Goal: Use online tool/utility: Utilize a website feature to perform a specific function

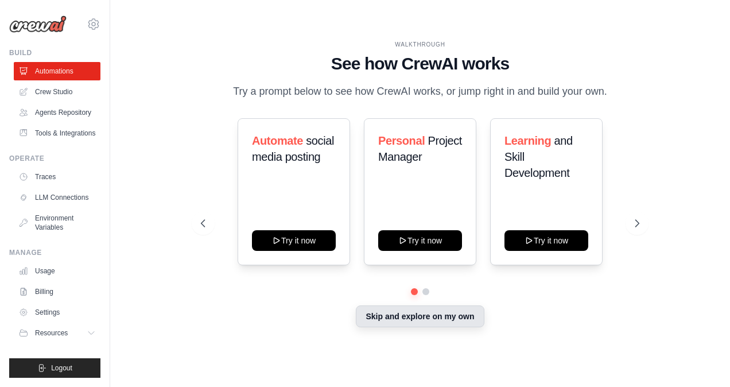
click at [402, 326] on button "Skip and explore on my own" at bounding box center [420, 316] width 128 height 22
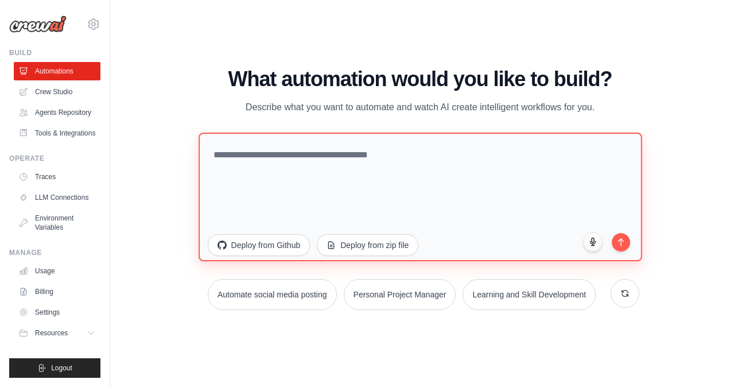
click at [279, 147] on textarea at bounding box center [420, 197] width 443 height 129
paste textarea "**********"
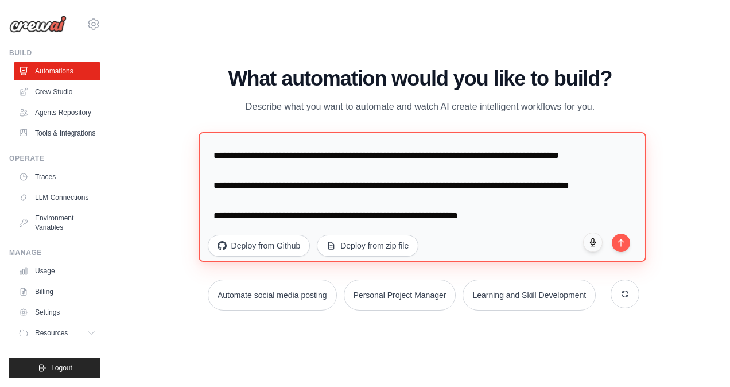
scroll to position [776, 0]
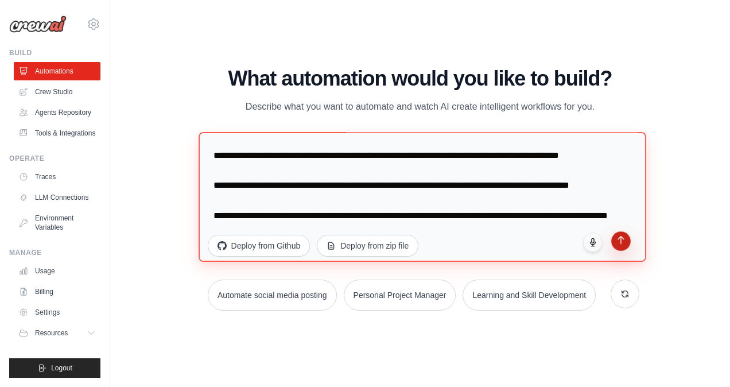
type textarea "**********"
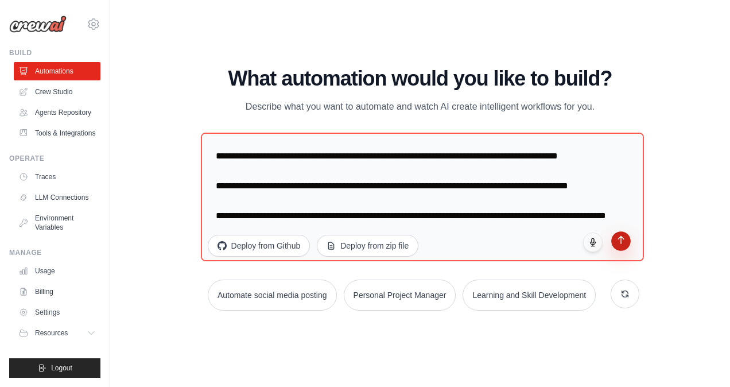
click at [623, 244] on button "submit" at bounding box center [622, 241] width 20 height 20
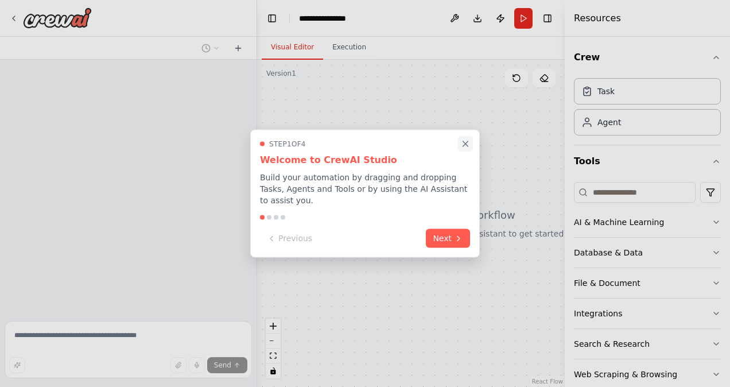
click at [469, 149] on icon "Close walkthrough" at bounding box center [465, 144] width 10 height 10
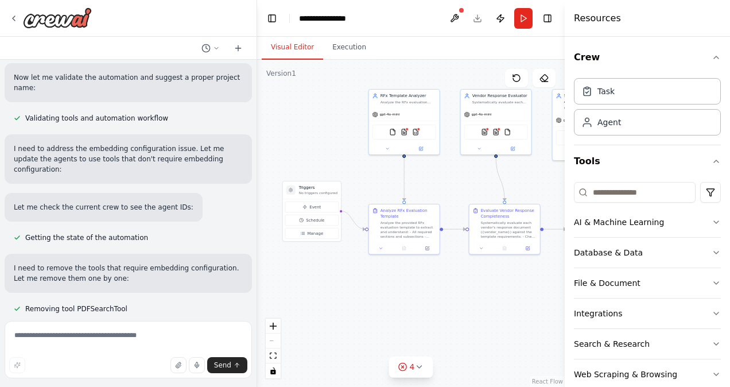
scroll to position [1131, 0]
drag, startPoint x: 384, startPoint y: 172, endPoint x: 316, endPoint y: 117, distance: 87.8
click at [316, 117] on div ".deletable-edge-delete-btn { width: 20px; height: 20px; border: 0px solid #ffff…" at bounding box center [411, 223] width 308 height 327
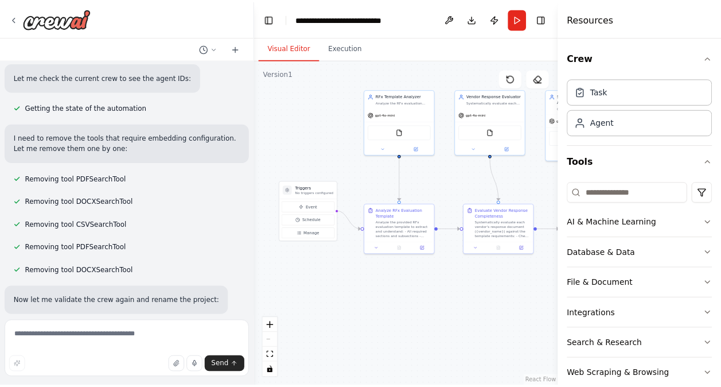
scroll to position [1284, 0]
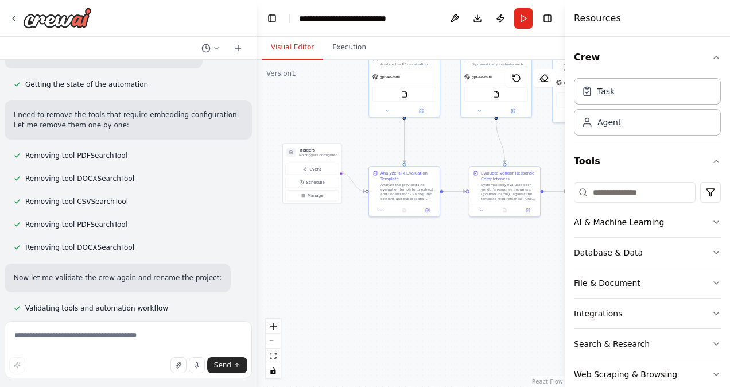
drag, startPoint x: 496, startPoint y: 309, endPoint x: 497, endPoint y: 271, distance: 37.9
click at [497, 271] on div ".deletable-edge-delete-btn { width: 20px; height: 20px; border: 0px solid #ffff…" at bounding box center [411, 223] width 308 height 327
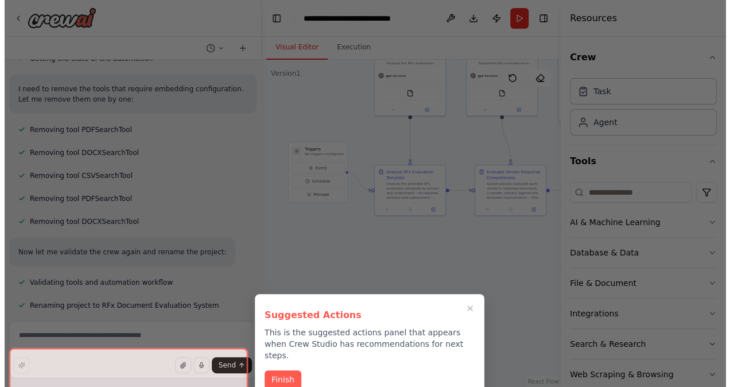
scroll to position [1311, 0]
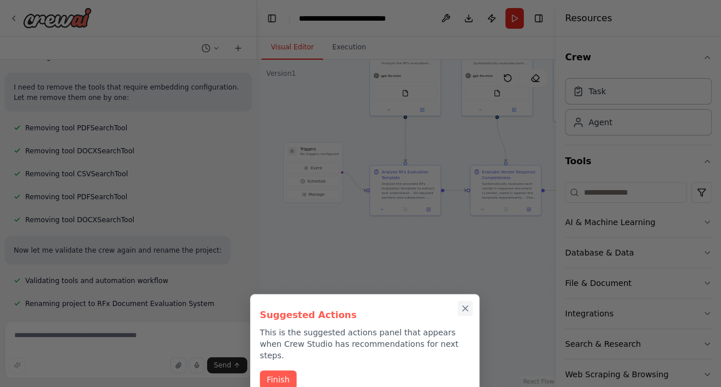
click at [469, 302] on button "Close walkthrough" at bounding box center [465, 308] width 15 height 15
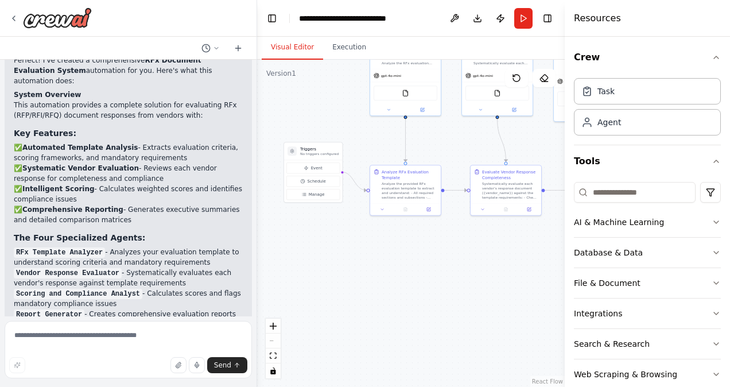
scroll to position [1586, 0]
click at [636, 126] on div "Agent" at bounding box center [647, 121] width 147 height 26
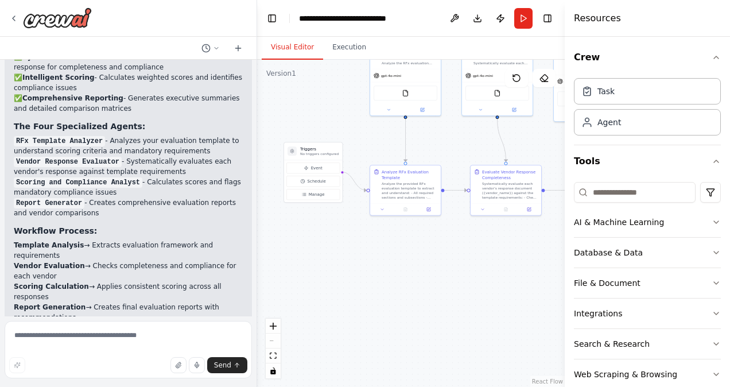
scroll to position [1701, 0]
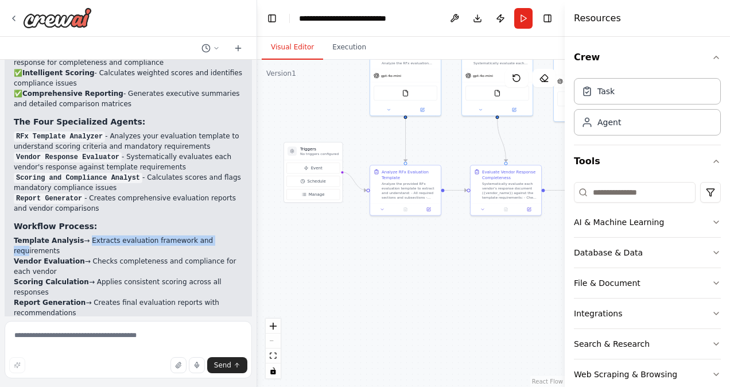
drag, startPoint x: 77, startPoint y: 202, endPoint x: 199, endPoint y: 198, distance: 122.3
click at [199, 235] on li "Template Analysis → Extracts evaluation framework and requirements" at bounding box center [128, 245] width 229 height 21
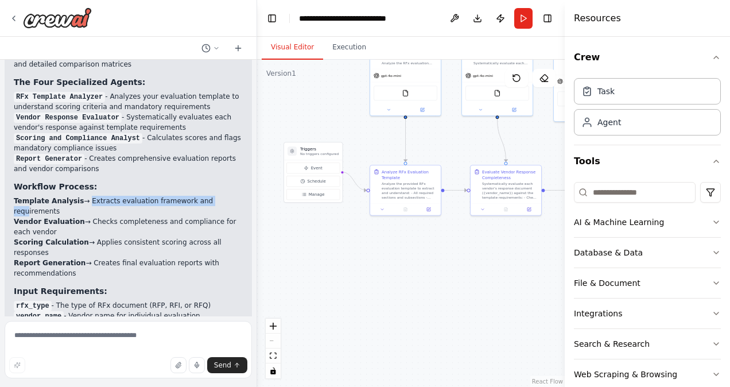
scroll to position [1759, 0]
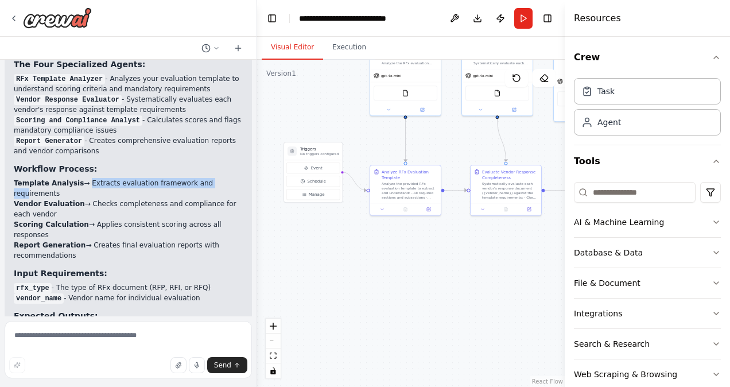
drag, startPoint x: 59, startPoint y: 227, endPoint x: 191, endPoint y: 225, distance: 132.6
click at [191, 282] on li "rfx_type - The type of RFx document (RFP, RFI, or RFQ)" at bounding box center [128, 287] width 229 height 10
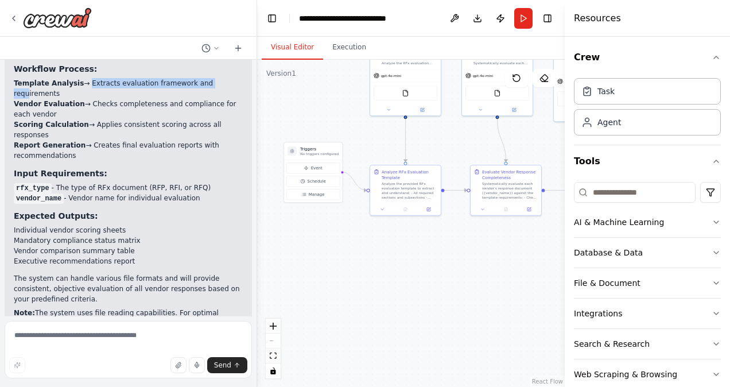
scroll to position [1873, 0]
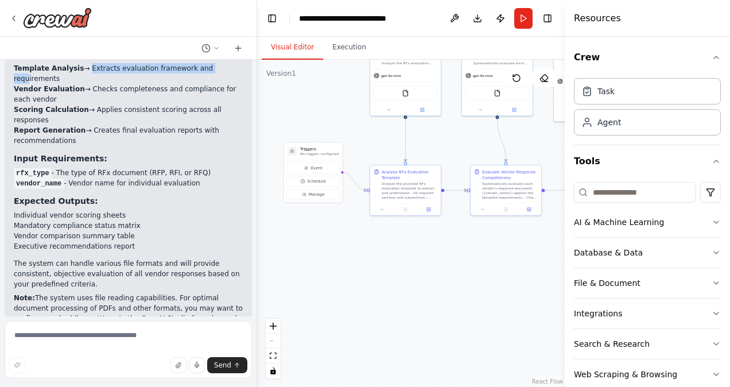
drag, startPoint x: 67, startPoint y: 122, endPoint x: 185, endPoint y: 121, distance: 118.8
click at [185, 178] on li "vendor_name - Vendor name for individual evaluation" at bounding box center [128, 183] width 229 height 10
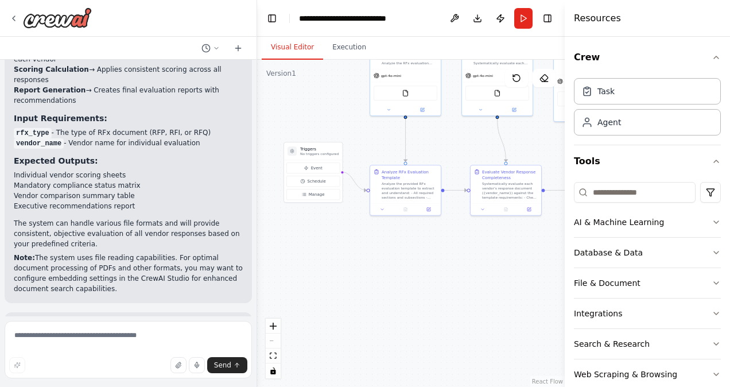
scroll to position [1931, 0]
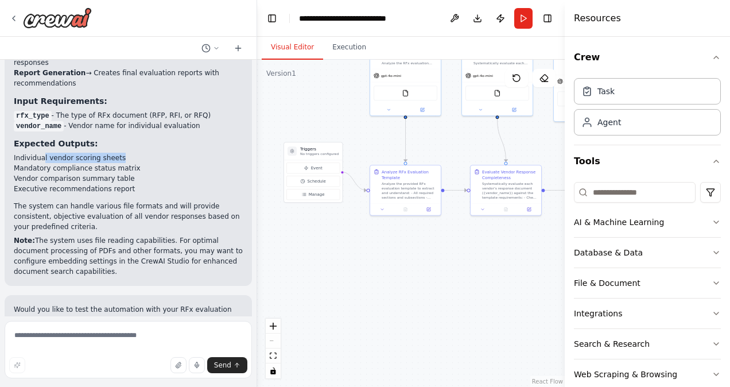
drag, startPoint x: 114, startPoint y: 97, endPoint x: 42, endPoint y: 101, distance: 71.9
click at [42, 153] on li "Individual vendor scoring sheets" at bounding box center [128, 158] width 229 height 10
drag, startPoint x: 42, startPoint y: 101, endPoint x: 7, endPoint y: 99, distance: 35.1
drag, startPoint x: 7, startPoint y: 99, endPoint x: 10, endPoint y: 117, distance: 17.6
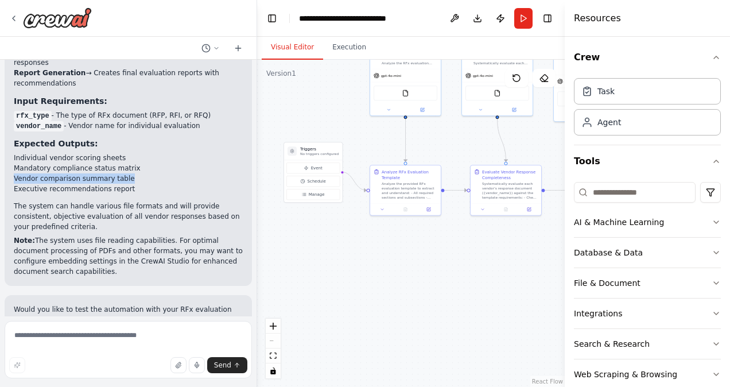
drag, startPoint x: 10, startPoint y: 117, endPoint x: 29, endPoint y: 126, distance: 21.0
click at [29, 184] on li "Executive recommendations report" at bounding box center [128, 189] width 229 height 10
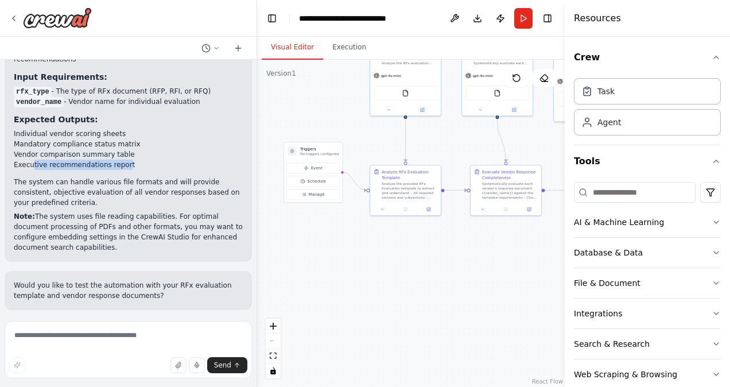
scroll to position [1988, 0]
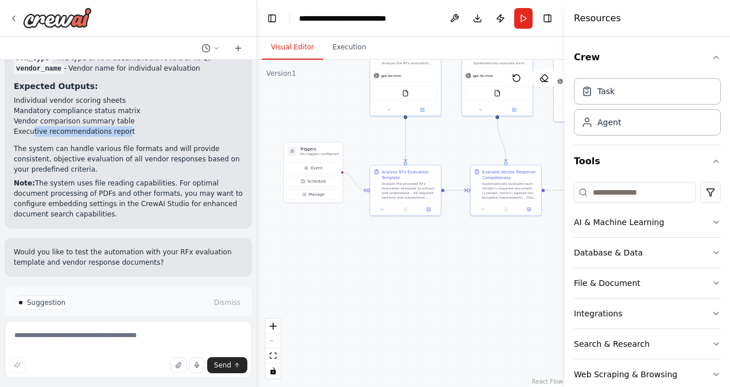
click at [117, 347] on span "Run Automation" at bounding box center [134, 351] width 56 height 9
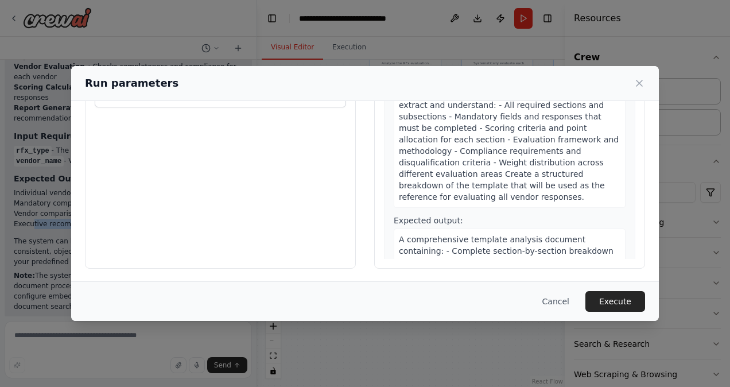
scroll to position [0, 0]
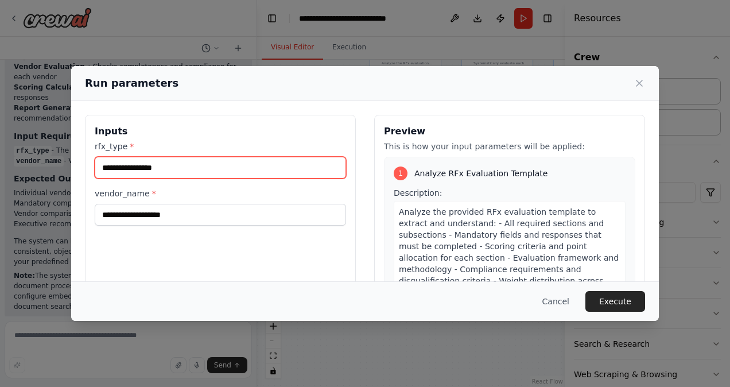
click at [183, 165] on input "rfx_type *" at bounding box center [220, 168] width 251 height 22
click at [642, 86] on icon at bounding box center [639, 82] width 11 height 11
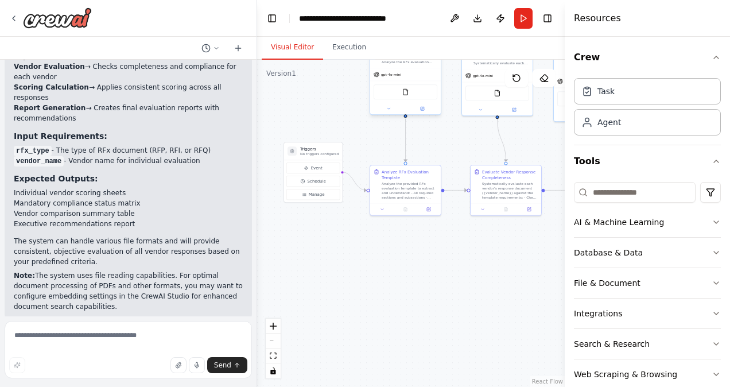
click at [417, 97] on div "FileReadTool" at bounding box center [406, 91] width 64 height 15
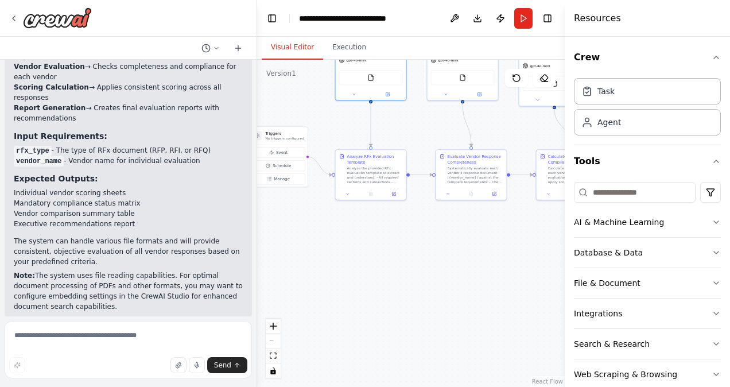
drag, startPoint x: 417, startPoint y: 295, endPoint x: 418, endPoint y: 280, distance: 14.9
click at [417, 281] on div ".deletable-edge-delete-btn { width: 20px; height: 20px; border: 0px solid #ffff…" at bounding box center [411, 223] width 308 height 327
click at [71, 339] on textarea at bounding box center [128, 349] width 247 height 57
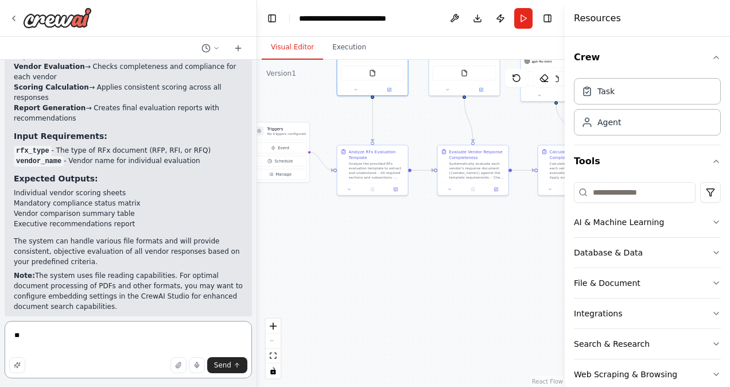
type textarea "*"
type textarea "**********"
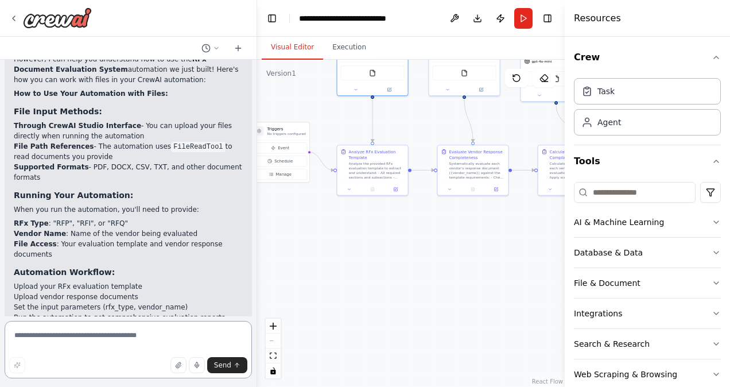
scroll to position [2343, 0]
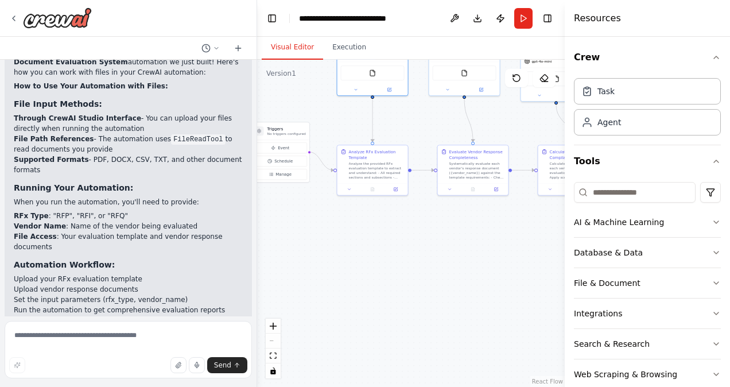
click at [436, 271] on div ".deletable-edge-delete-btn { width: 20px; height: 20px; border: 0px solid #ffff…" at bounding box center [411, 223] width 308 height 327
click at [520, 17] on button "Run" at bounding box center [523, 18] width 18 height 21
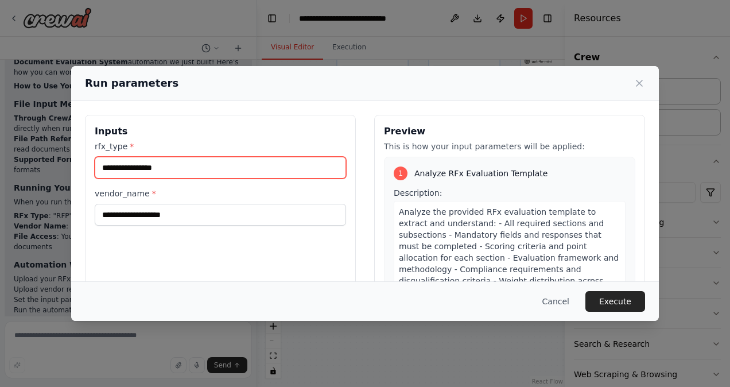
click at [203, 168] on input "rfx_type *" at bounding box center [220, 168] width 251 height 22
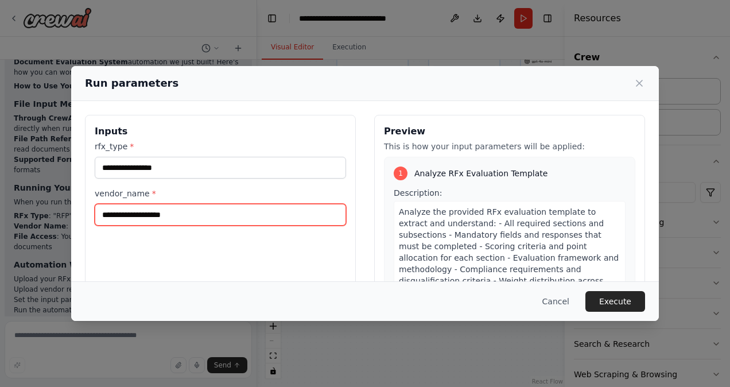
click at [191, 213] on input "vendor_name *" at bounding box center [220, 215] width 251 height 22
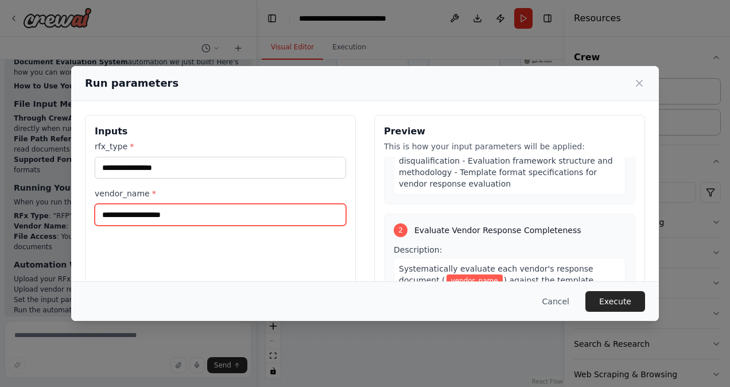
scroll to position [115, 0]
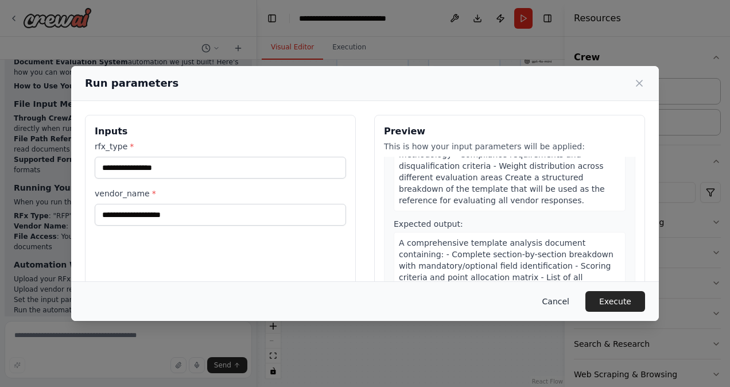
click at [559, 306] on button "Cancel" at bounding box center [555, 301] width 45 height 21
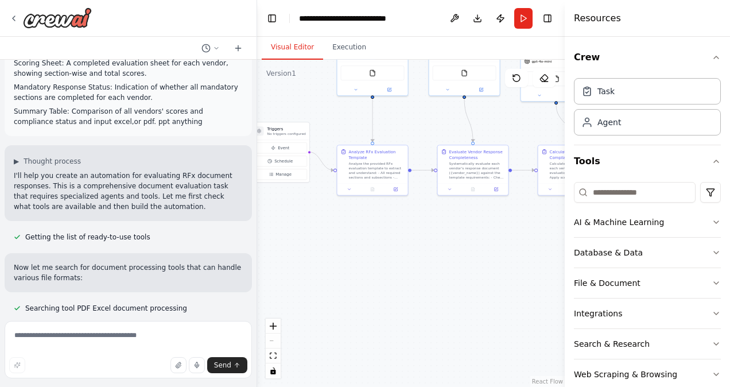
scroll to position [344, 0]
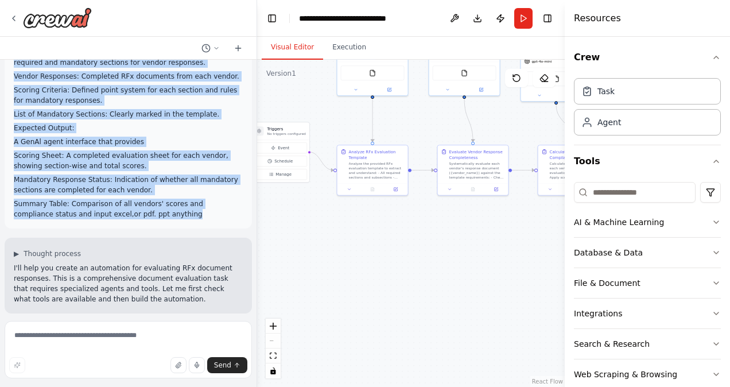
drag, startPoint x: 15, startPoint y: 84, endPoint x: 145, endPoint y: 221, distance: 188.8
copy div "RFx Document Evaluation Problem Statement Evaluate the RFx(RFP,RFI or RFQ) resp…"
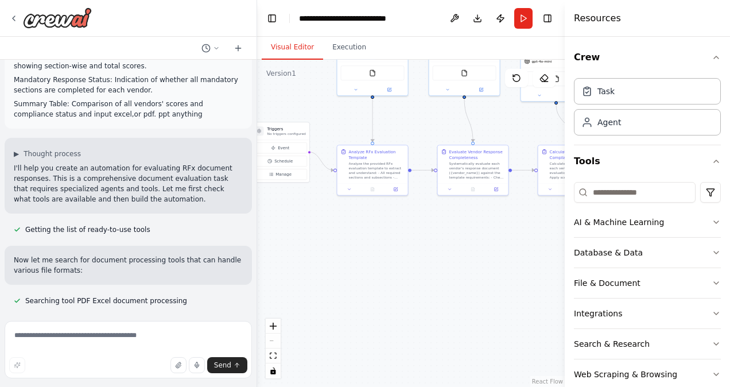
scroll to position [459, 0]
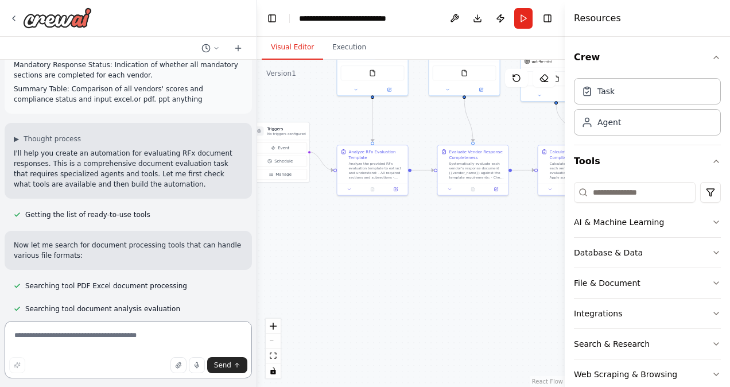
click at [76, 343] on textarea at bounding box center [128, 349] width 247 height 57
paste textarea "**********"
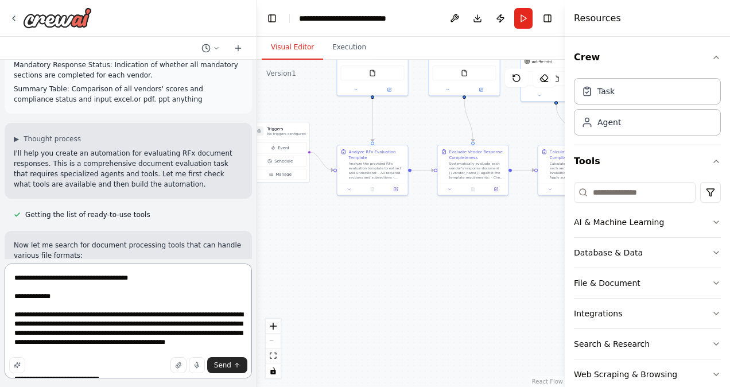
scroll to position [2181, 0]
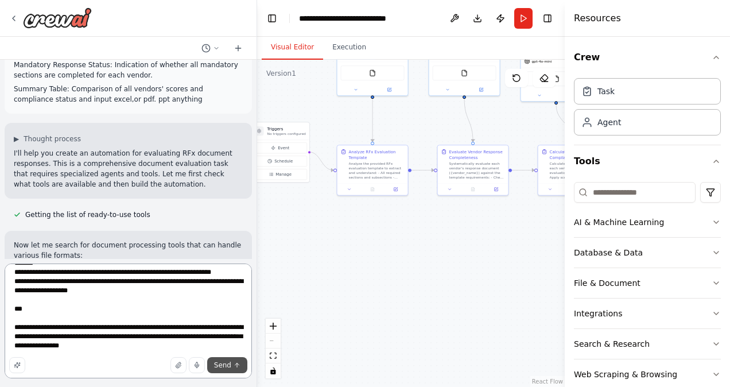
type textarea "**********"
click at [233, 363] on button "Send" at bounding box center [227, 365] width 40 height 16
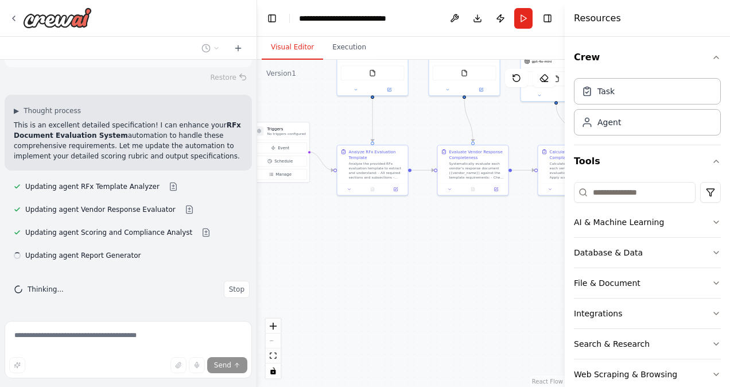
scroll to position [4521, 0]
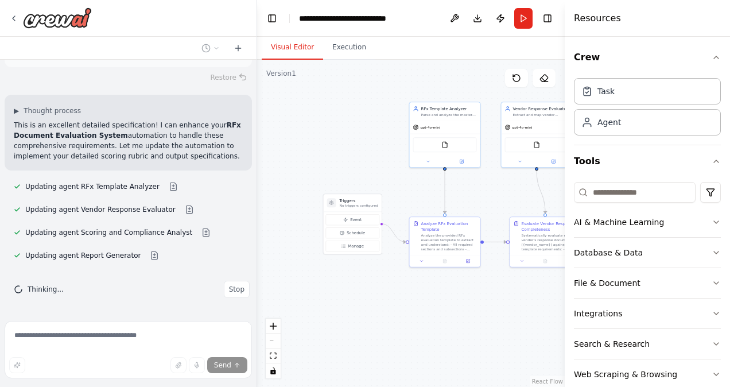
drag, startPoint x: 336, startPoint y: 130, endPoint x: 401, endPoint y: 205, distance: 99.3
click at [402, 204] on div ".deletable-edge-delete-btn { width: 20px; height: 20px; border: 0px solid #ffff…" at bounding box center [411, 223] width 308 height 327
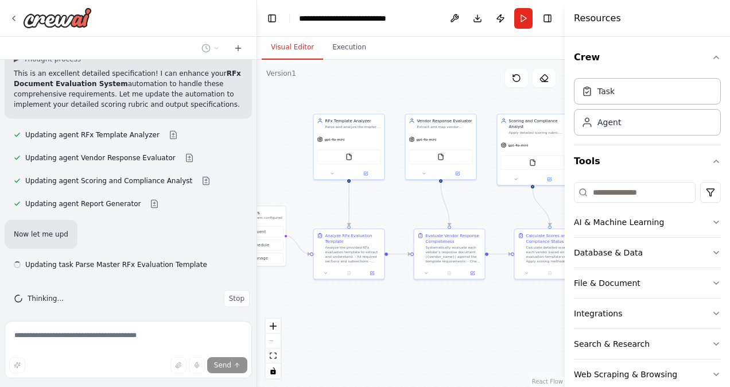
scroll to position [4548, 0]
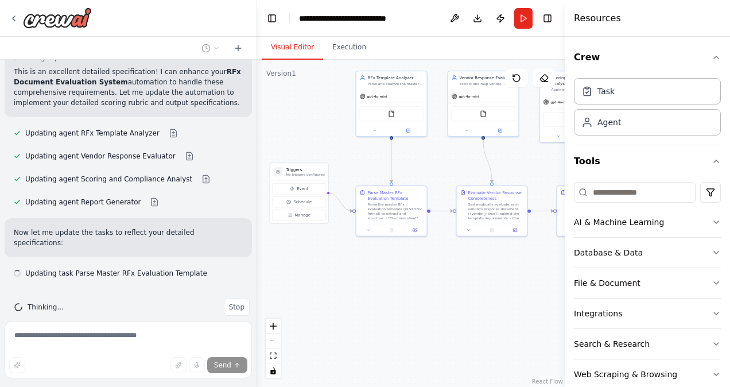
drag, startPoint x: 407, startPoint y: 201, endPoint x: 360, endPoint y: 168, distance: 57.2
click at [360, 168] on div ".deletable-edge-delete-btn { width: 20px; height: 20px; border: 0px solid #ffff…" at bounding box center [411, 223] width 308 height 327
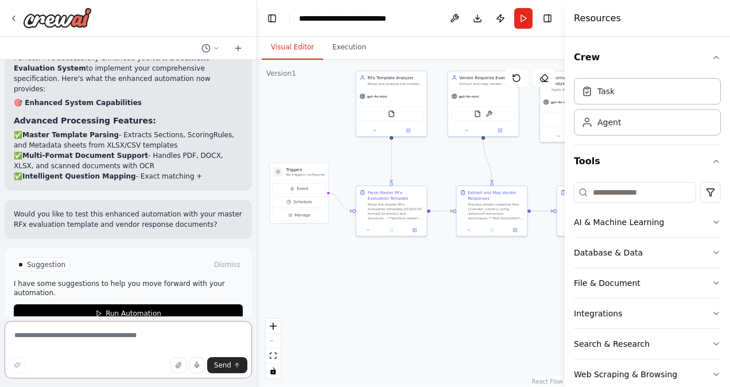
scroll to position [5185, 0]
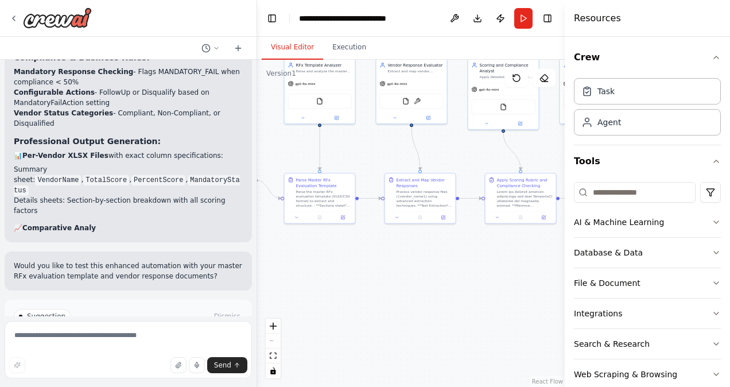
drag, startPoint x: 520, startPoint y: 318, endPoint x: 448, endPoint y: 305, distance: 72.8
click at [448, 305] on div ".deletable-edge-delete-btn { width: 20px; height: 20px; border: 0px solid #ffff…" at bounding box center [411, 223] width 308 height 327
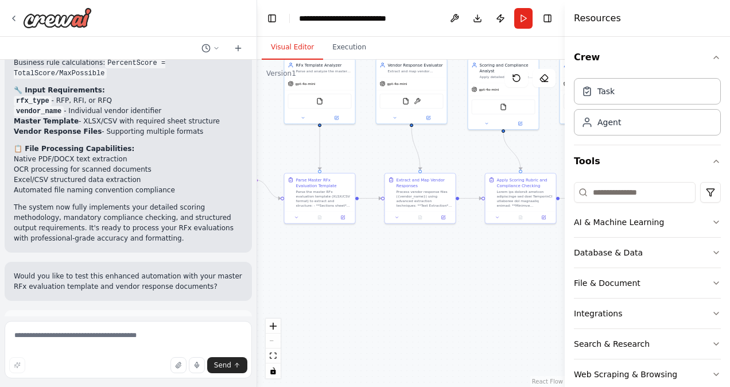
scroll to position [5715, 0]
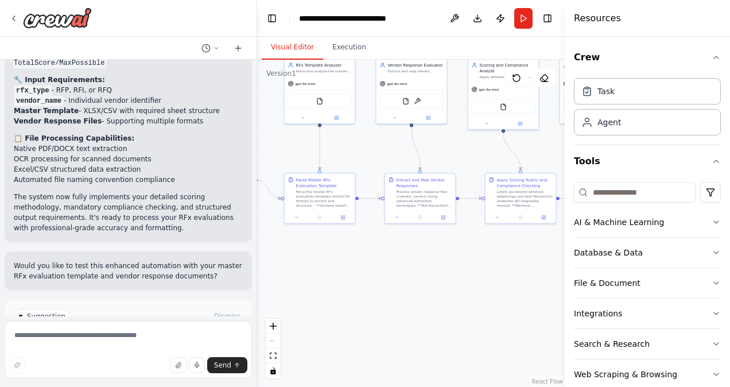
click at [100, 356] on button "Run Automation" at bounding box center [128, 365] width 229 height 18
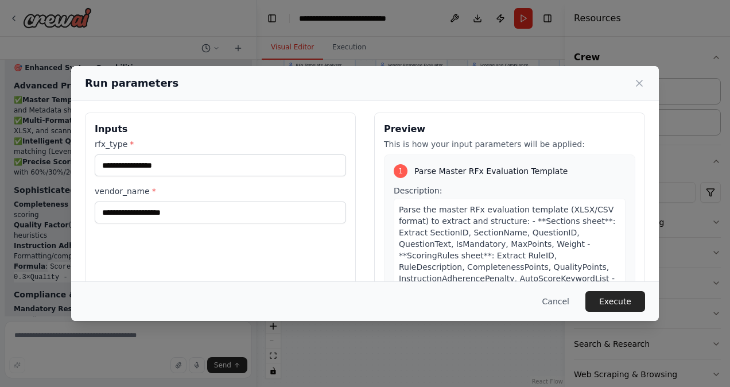
scroll to position [0, 0]
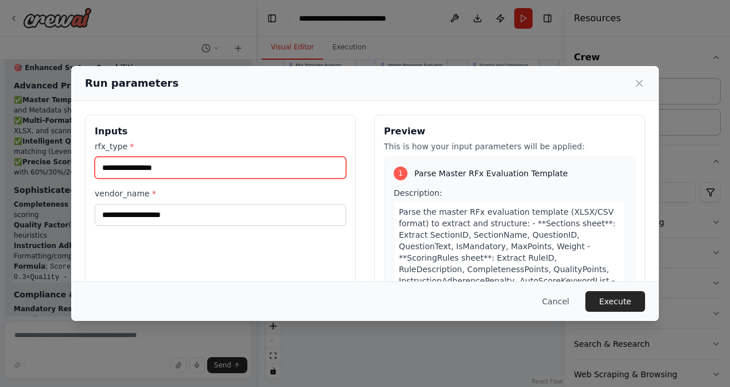
click at [162, 158] on input "rfx_type *" at bounding box center [220, 168] width 251 height 22
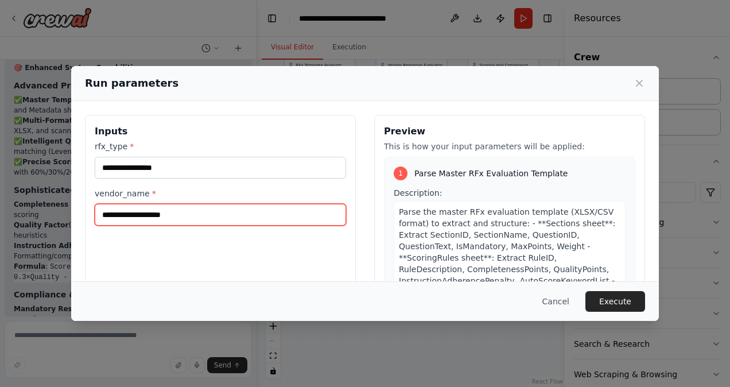
click at [201, 219] on input "vendor_name *" at bounding box center [220, 215] width 251 height 22
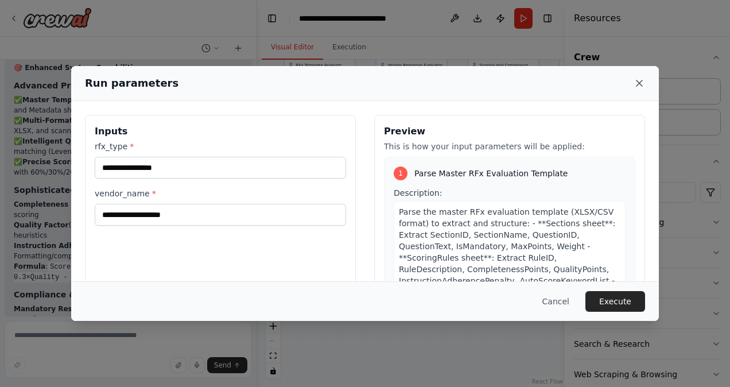
click at [636, 80] on icon at bounding box center [639, 82] width 11 height 11
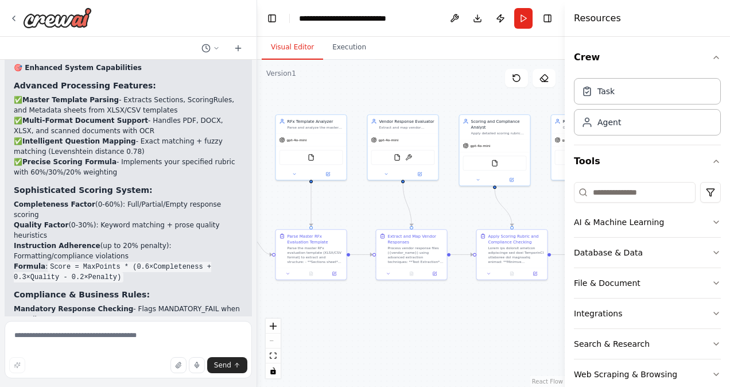
drag, startPoint x: 465, startPoint y: 296, endPoint x: 412, endPoint y: 154, distance: 151.5
click at [457, 319] on div ".deletable-edge-delete-btn { width: 20px; height: 20px; border: 0px solid #ffff…" at bounding box center [411, 223] width 308 height 327
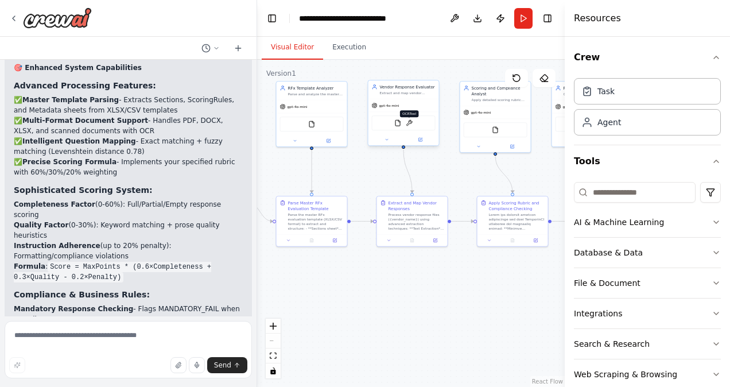
click at [411, 126] on img at bounding box center [409, 122] width 7 height 7
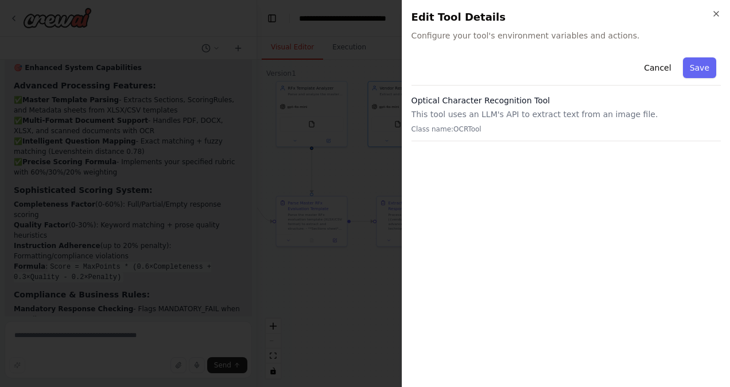
click at [479, 119] on div "Optical Character Recognition Tool This tool uses an LLM's API to extract text …" at bounding box center [566, 118] width 309 height 46
click at [438, 121] on div "Optical Character Recognition Tool This tool uses an LLM's API to extract text …" at bounding box center [566, 118] width 309 height 46
click at [697, 67] on button "Save" at bounding box center [699, 67] width 33 height 21
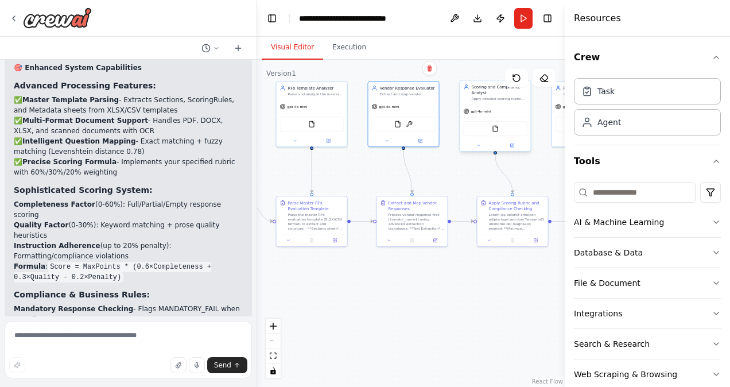
click at [514, 110] on div "gpt-4o-mini" at bounding box center [495, 111] width 71 height 13
click at [298, 210] on div "Parse Master RFx Evaluation Template Parse the master RFx evaluation template (…" at bounding box center [316, 214] width 56 height 31
